Goal: Information Seeking & Learning: Learn about a topic

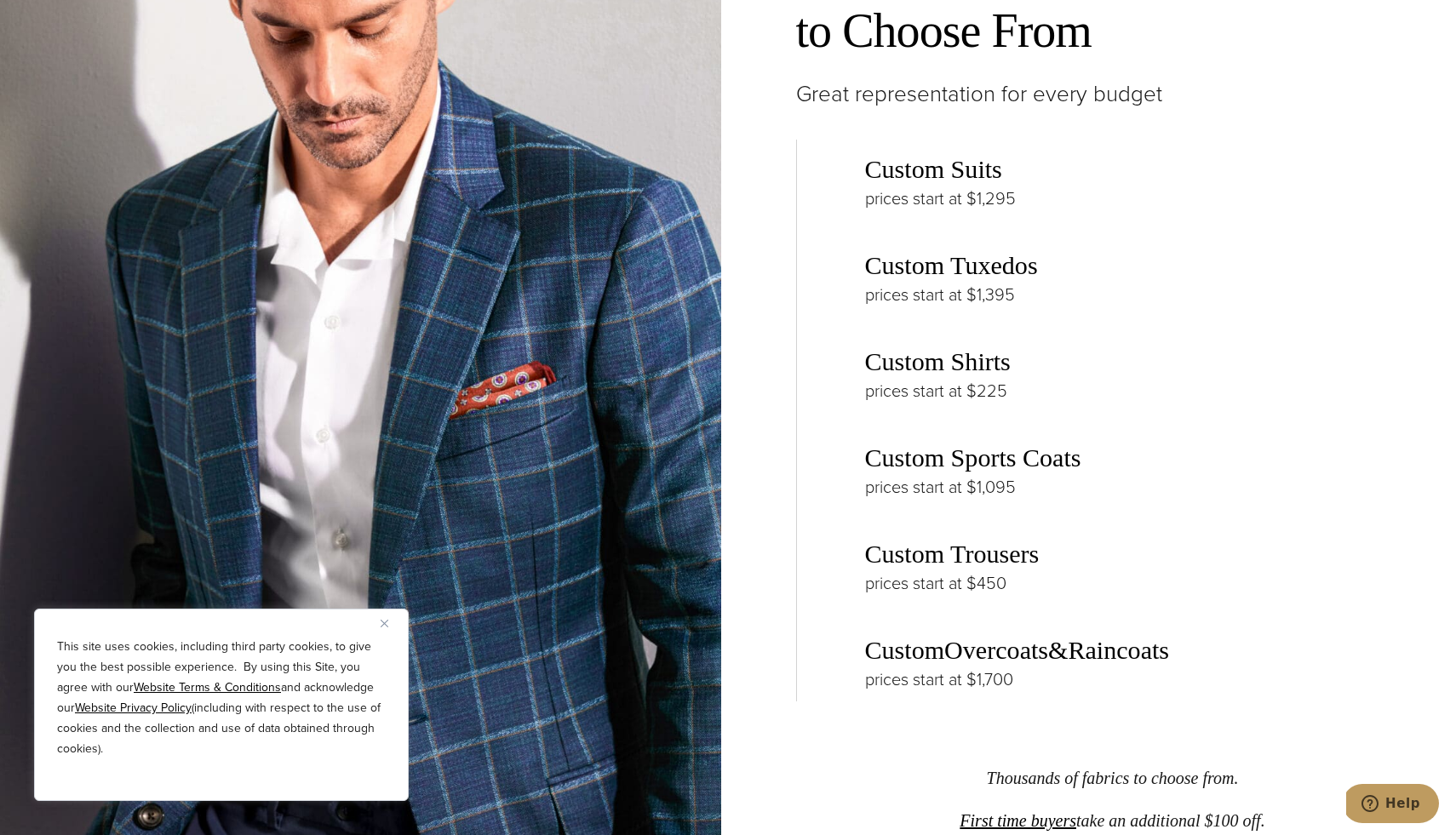
scroll to position [2615, 0]
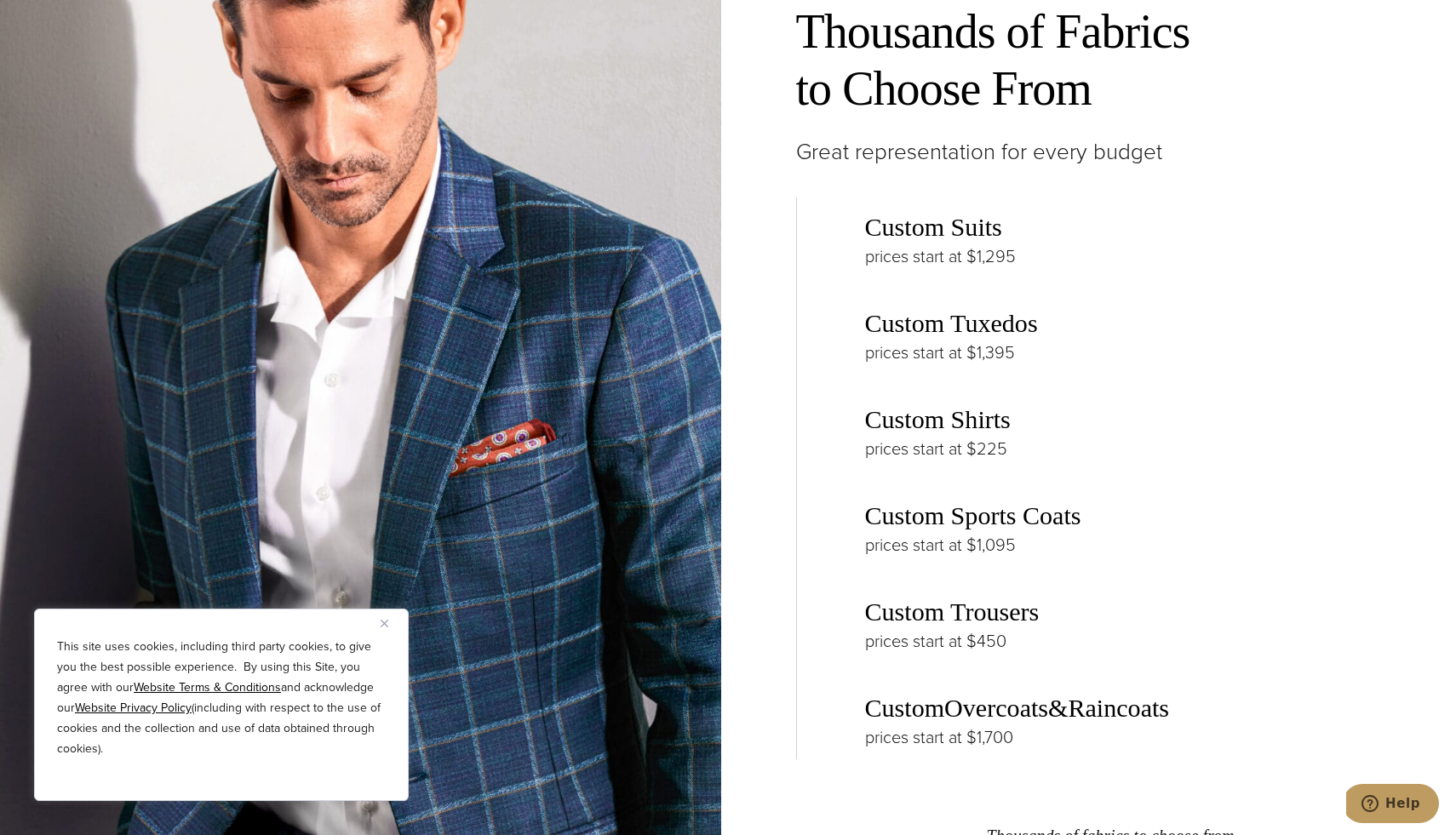
click at [951, 236] on link "Custom Suits" at bounding box center [933, 227] width 137 height 29
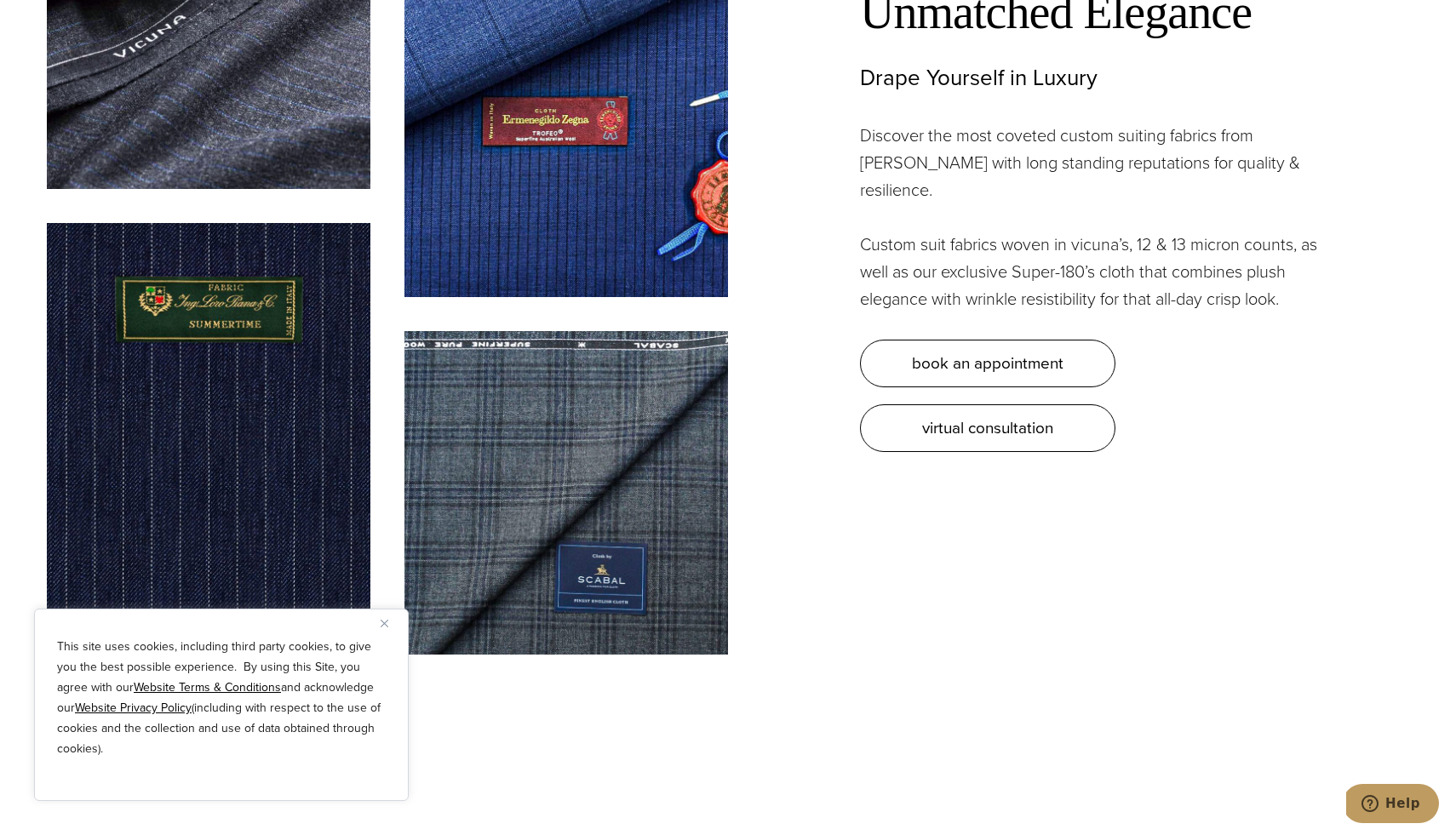
scroll to position [5442, 0]
